Goal: Information Seeking & Learning: Ask a question

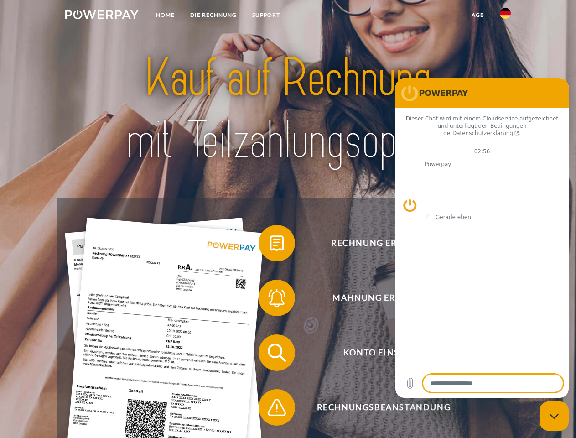
click at [102, 16] on img at bounding box center [101, 14] width 73 height 9
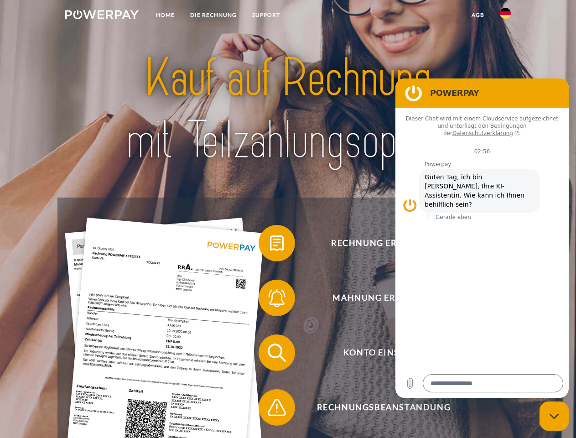
click at [505, 16] on img at bounding box center [505, 13] width 11 height 11
click at [477, 15] on link "agb" at bounding box center [478, 15] width 28 height 16
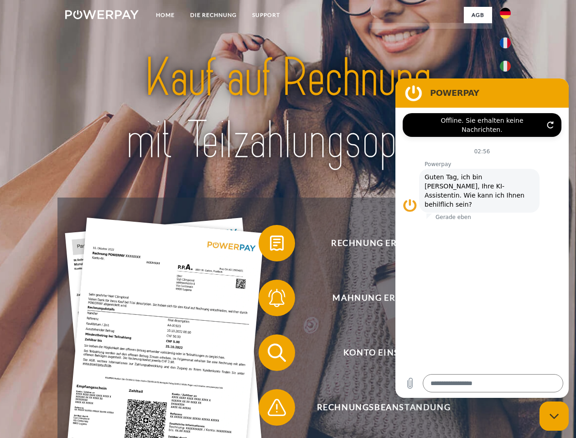
click at [270, 245] on span at bounding box center [263, 243] width 46 height 46
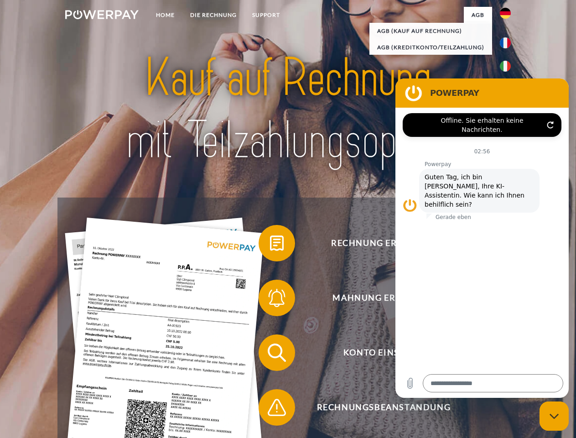
click at [270, 300] on div "Rechnung erhalten? Mahnung erhalten? Konto einsehen" at bounding box center [287, 379] width 461 height 365
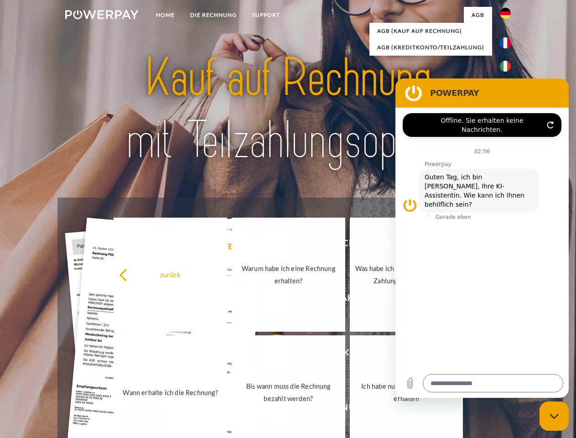
click at [270, 354] on link "Bis wann muss die Rechnung bezahlt werden?" at bounding box center [289, 392] width 114 height 114
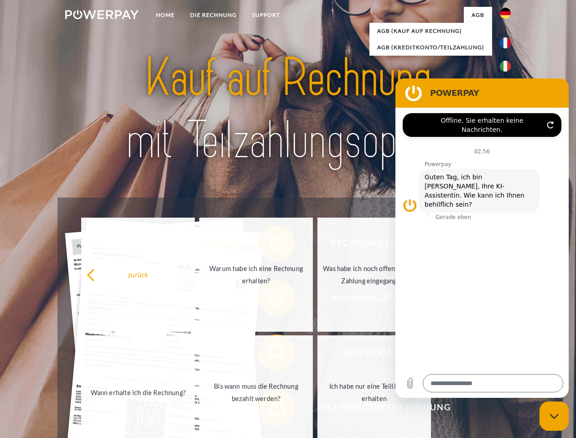
click at [270, 409] on span at bounding box center [263, 407] width 46 height 46
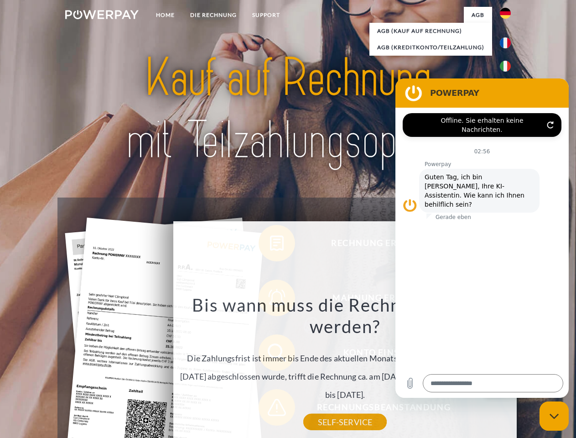
click at [554, 416] on icon "Messaging-Fenster schließen" at bounding box center [555, 416] width 10 height 6
type textarea "*"
